Goal: Book appointment/travel/reservation

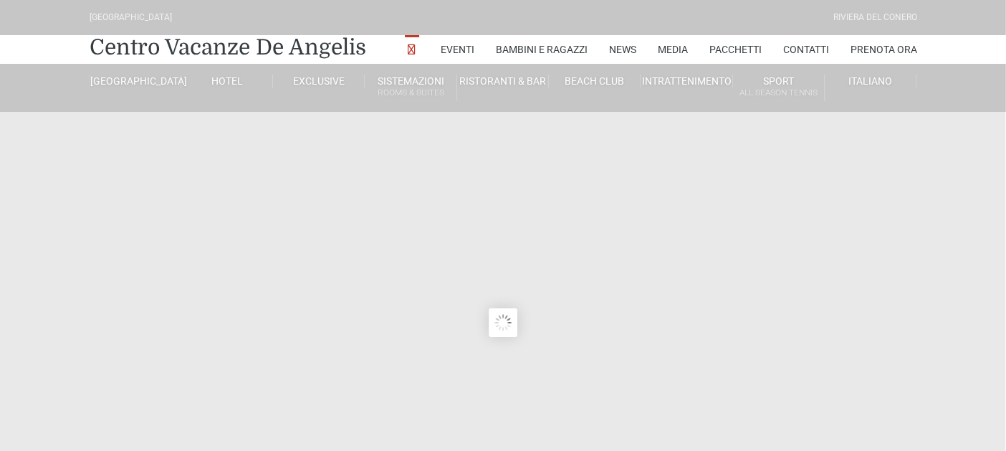
type input "[DATE]"
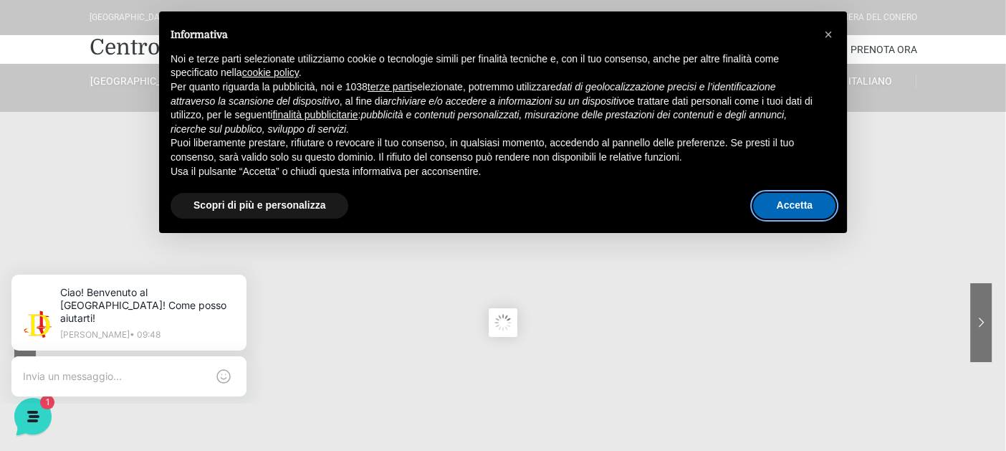
click at [774, 201] on button "Accetta" at bounding box center [794, 206] width 82 height 26
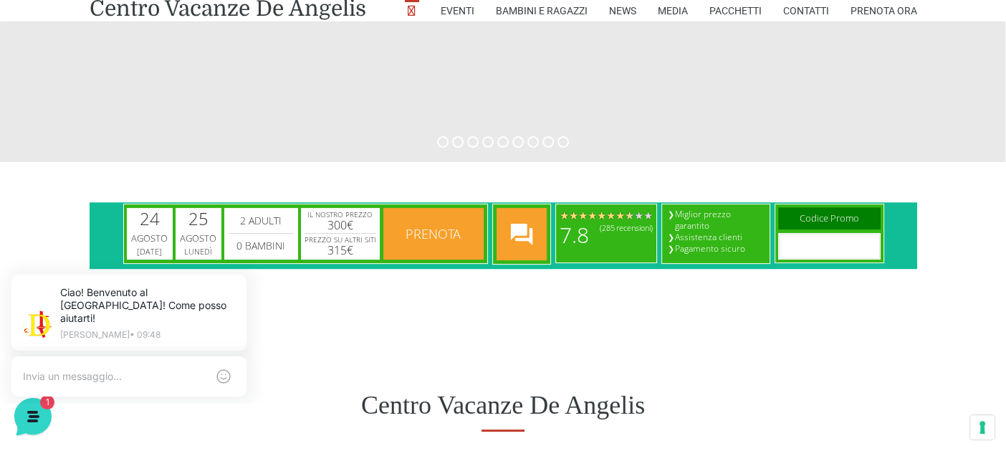
scroll to position [628, 0]
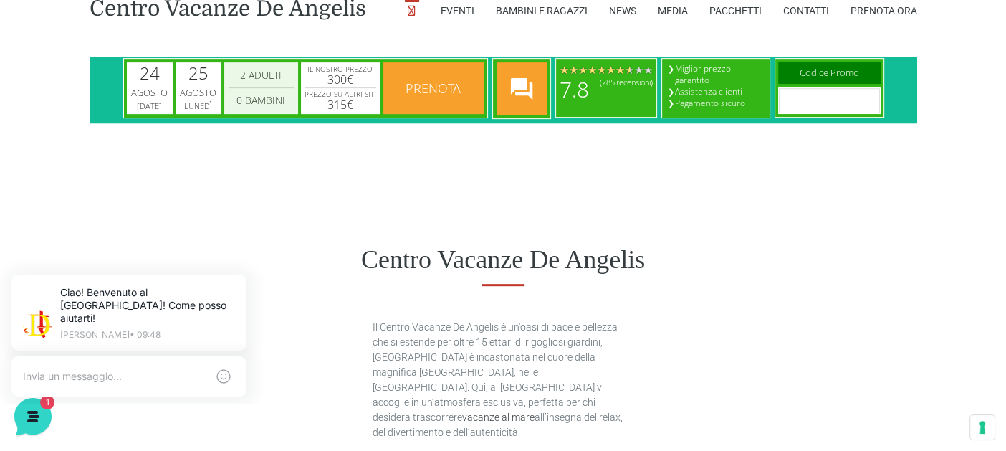
click at [259, 102] on select "0 Bambini 1 Bambini 2 Bambini 3 Bambini 4 Bambini 5 Bambini 6 Bambini 7 Bambini…" at bounding box center [260, 100] width 65 height 17
select select "1"
click at [228, 92] on select "0 Bambini 1 Bambini 2 Bambini 3 Bambini 4 Bambini 5 Bambini 6 Bambini 7 Bambini…" at bounding box center [260, 100] width 65 height 17
click at [204, 82] on div "25" at bounding box center [198, 72] width 20 height 17
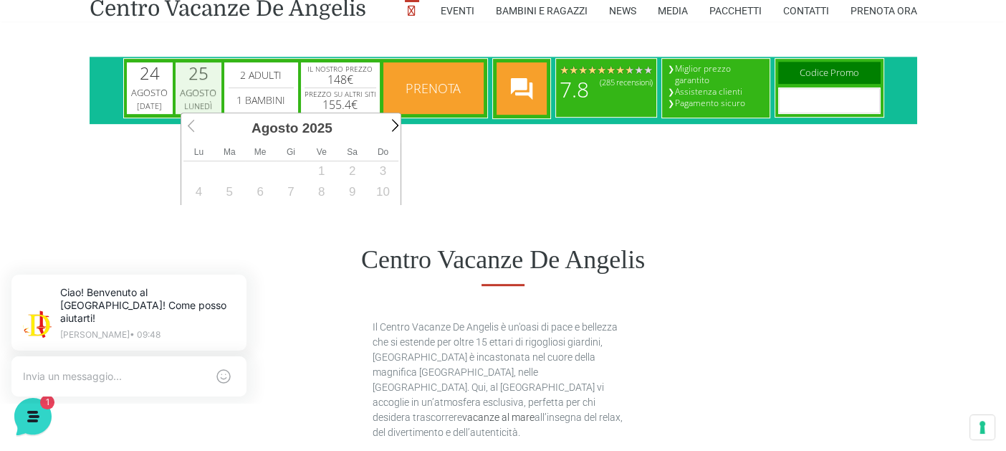
scroll to position [0, 0]
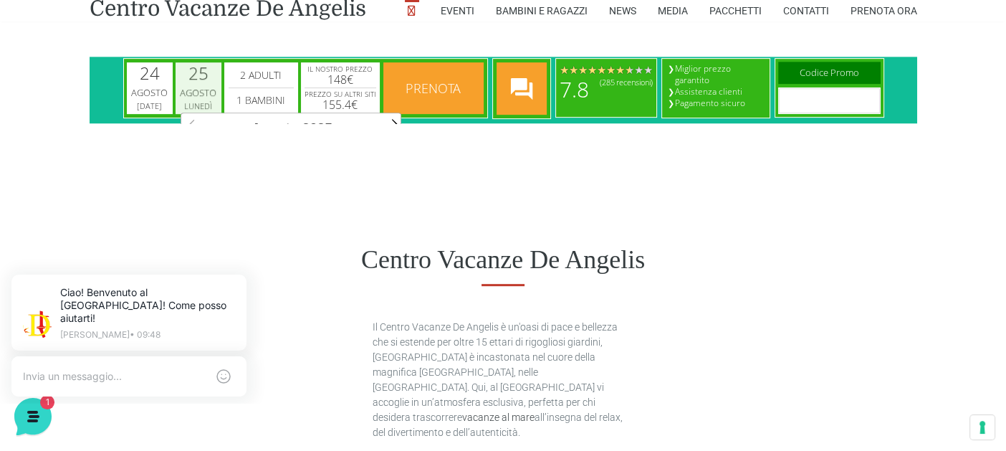
click at [205, 96] on div "Agosto" at bounding box center [198, 93] width 42 height 14
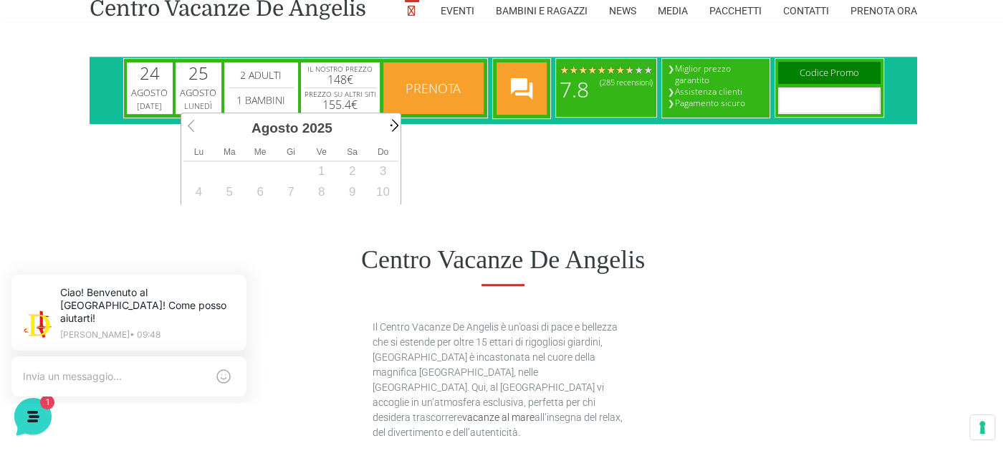
click at [393, 130] on span "Next" at bounding box center [392, 125] width 16 height 16
click at [186, 125] on span "Prev" at bounding box center [192, 125] width 16 height 16
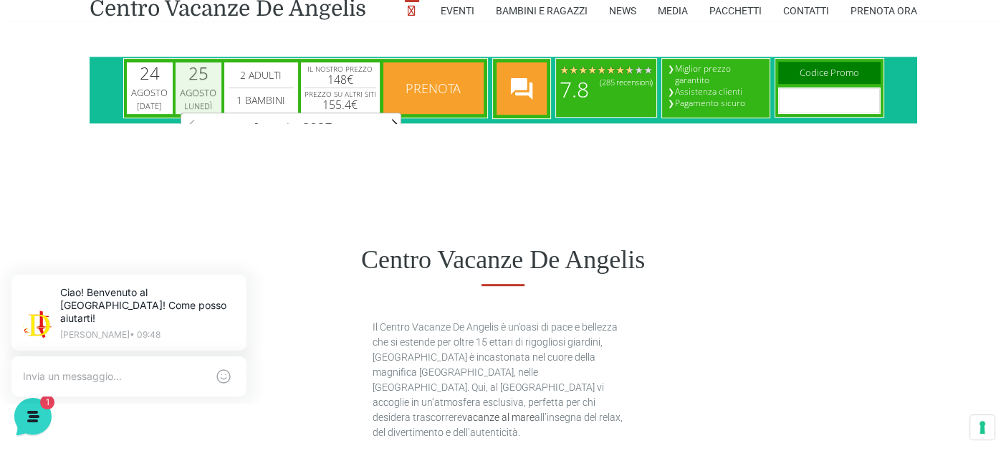
click at [211, 94] on div "Agosto" at bounding box center [198, 93] width 42 height 14
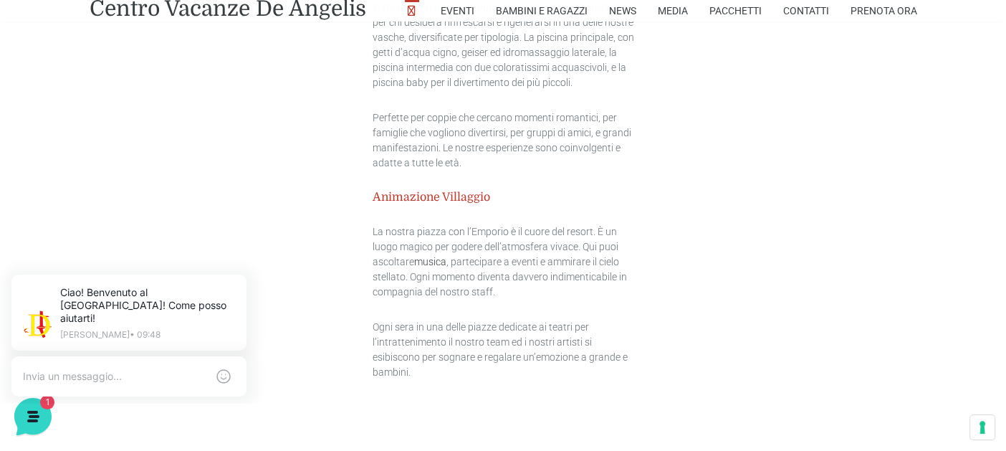
scroll to position [2257, 0]
